Goal: Navigation & Orientation: Find specific page/section

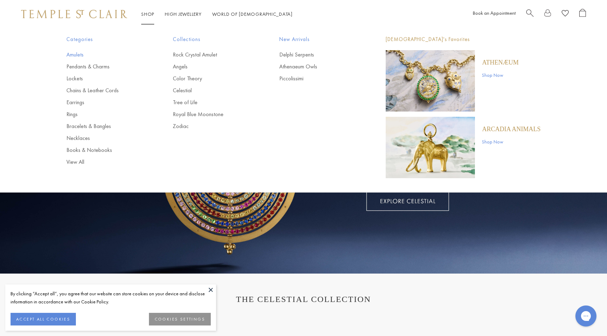
click at [72, 55] on link "Amulets" at bounding box center [105, 55] width 78 height 8
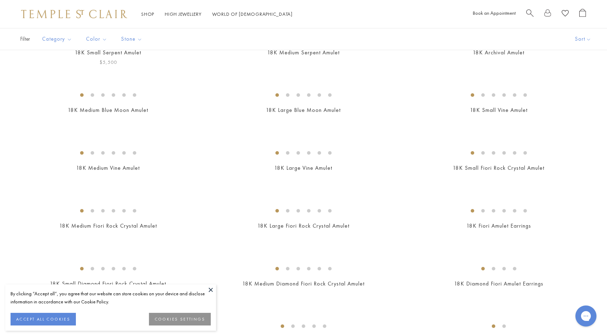
scroll to position [159, 0]
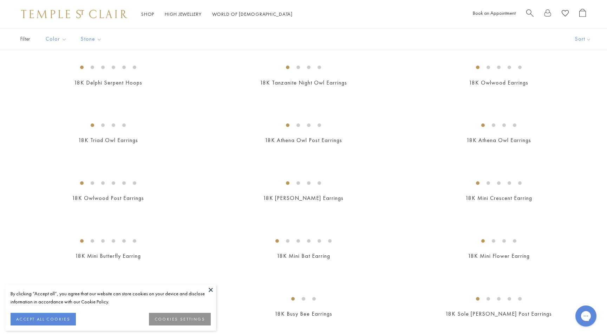
scroll to position [64, 0]
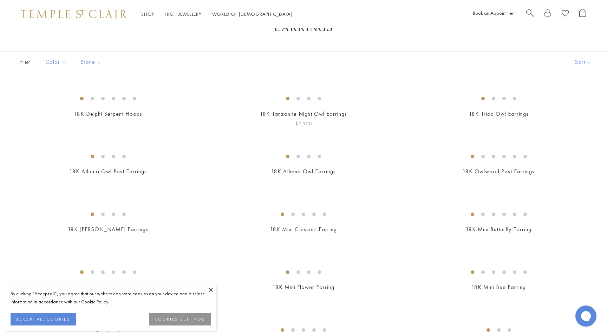
scroll to position [39, 0]
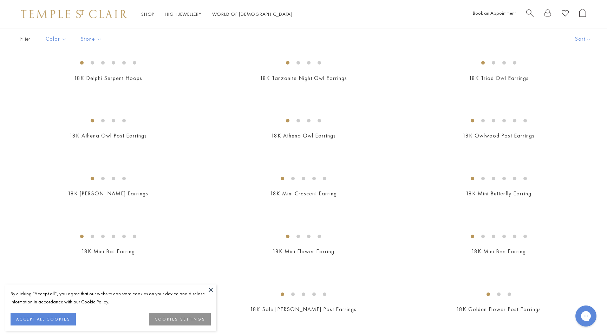
scroll to position [86, 0]
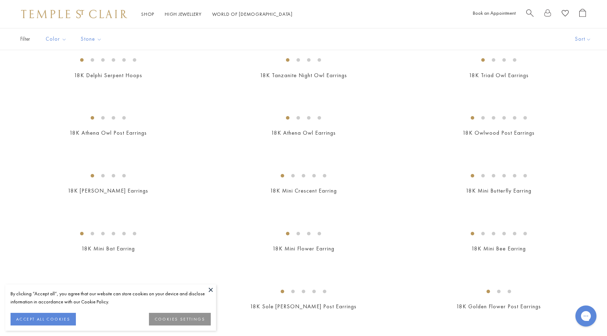
scroll to position [41, 0]
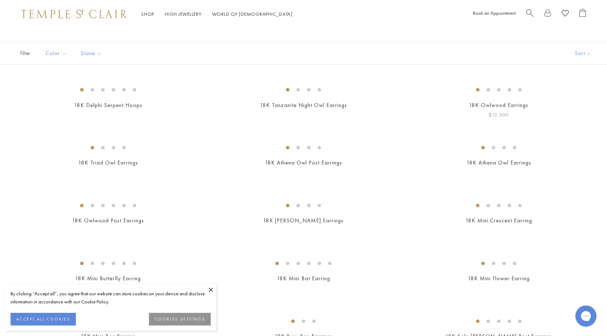
scroll to position [38, 0]
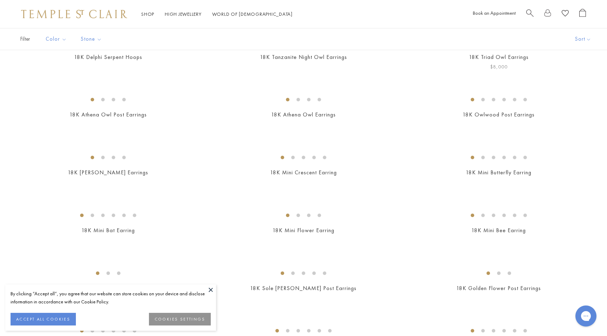
scroll to position [112, 0]
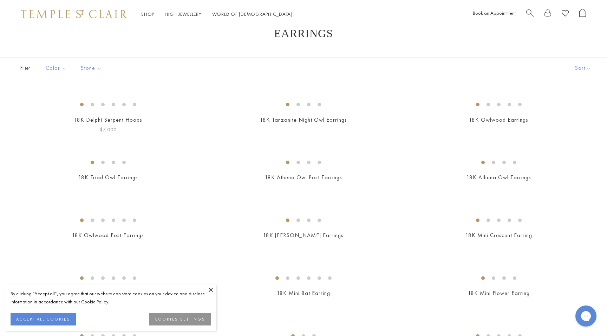
scroll to position [18, 0]
